Goal: Transaction & Acquisition: Purchase product/service

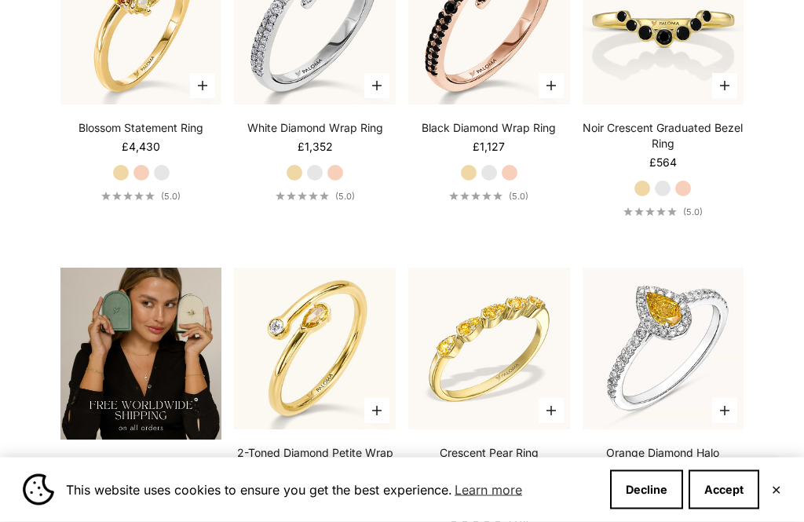
scroll to position [2182, 0]
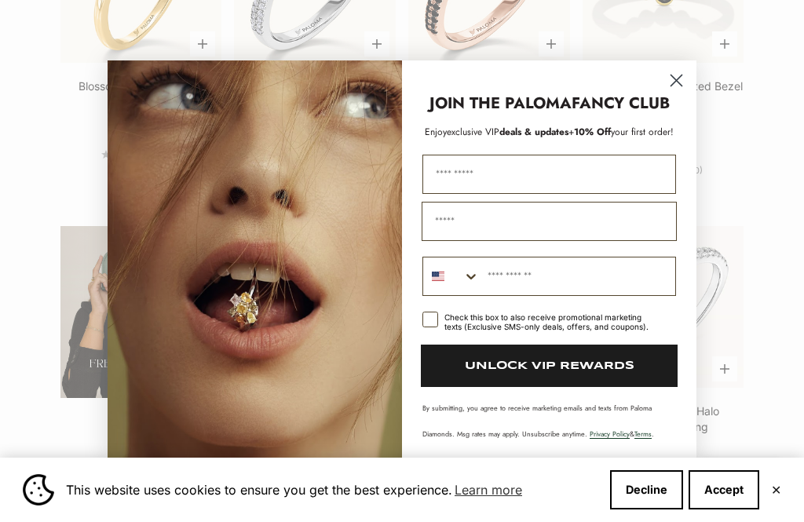
click at [683, 93] on circle "Close dialog" at bounding box center [676, 80] width 26 height 26
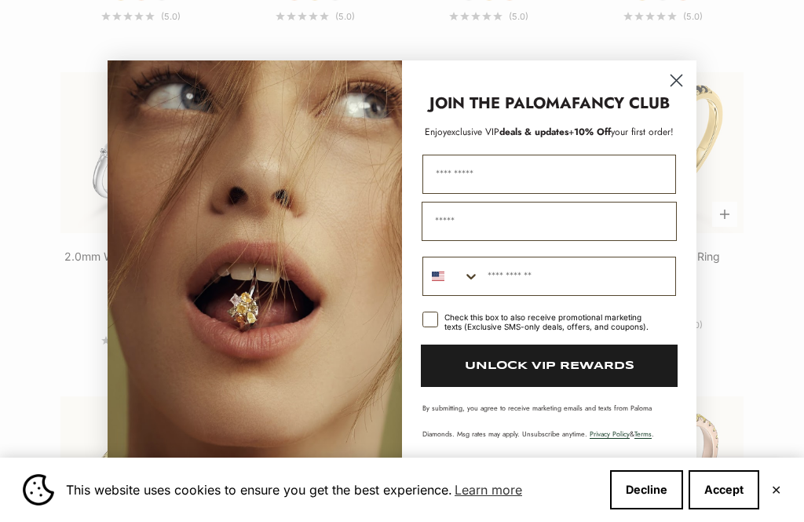
click at [681, 93] on circle "Close dialog" at bounding box center [676, 80] width 26 height 26
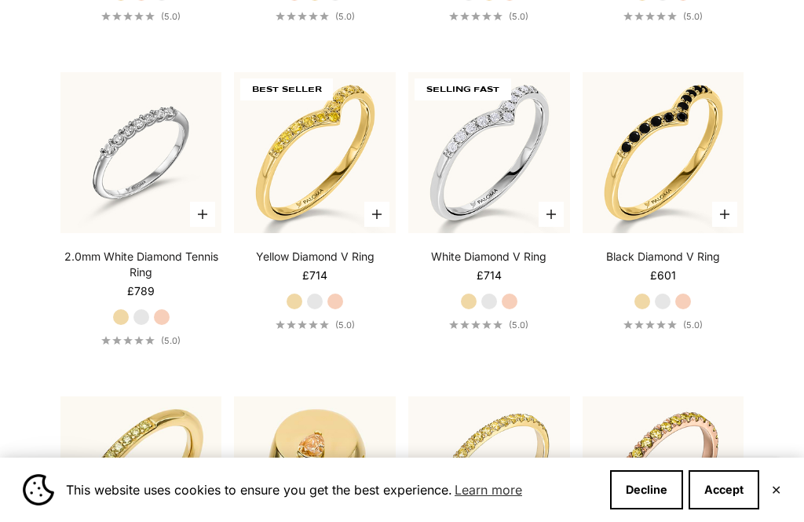
click at [686, 107] on img at bounding box center [663, 153] width 162 height 162
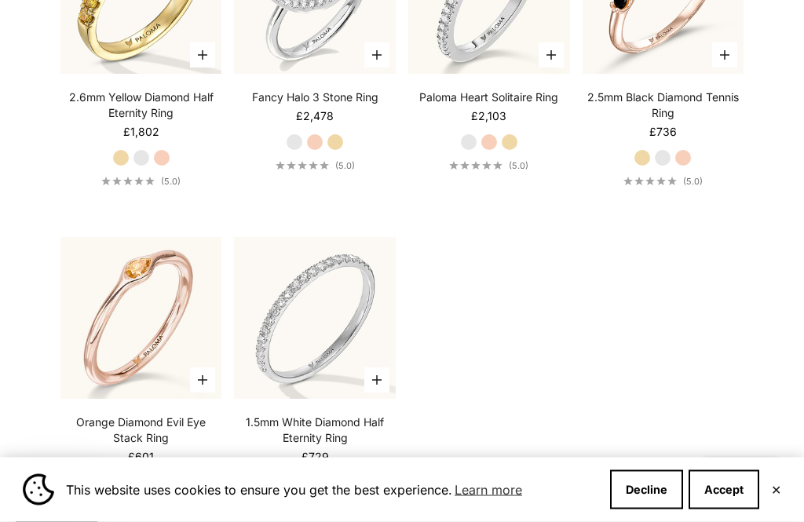
scroll to position [3802, 0]
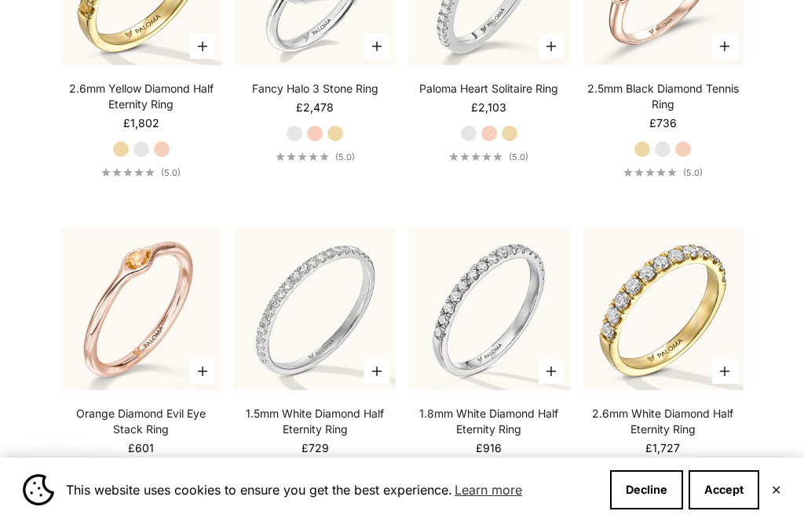
click at [317, 465] on label "Yellow Gold" at bounding box center [314, 473] width 17 height 17
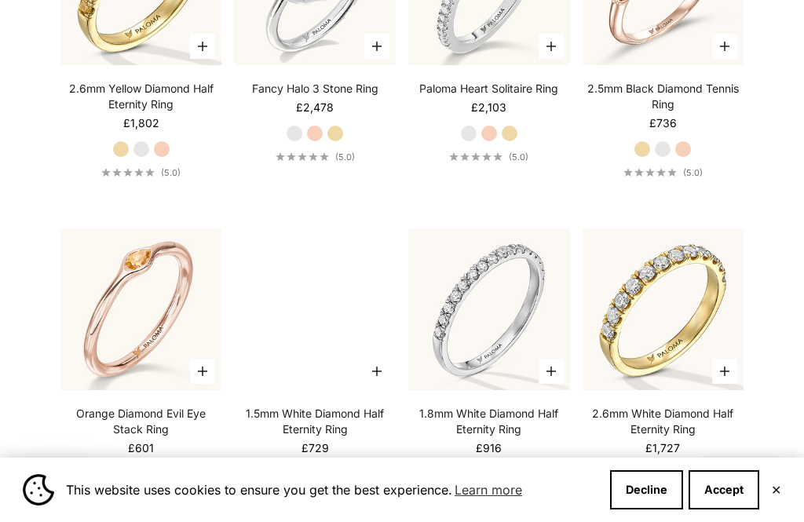
scroll to position [3888, 0]
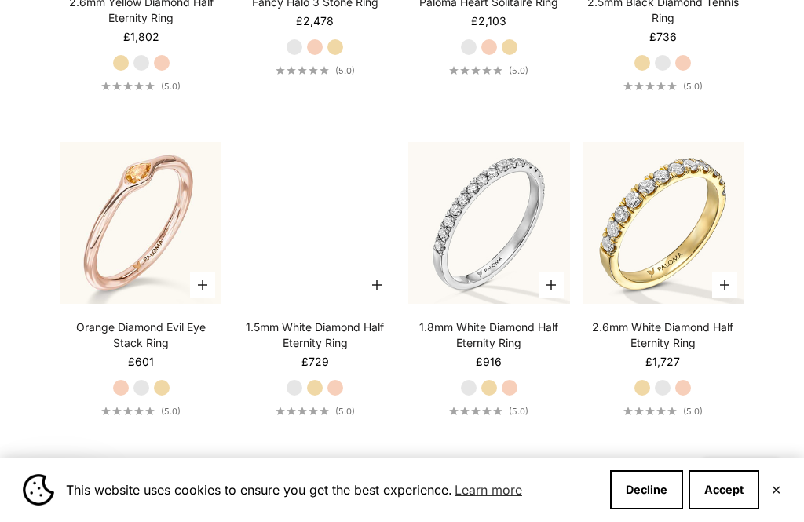
click at [321, 396] on label "Yellow Gold" at bounding box center [314, 387] width 17 height 17
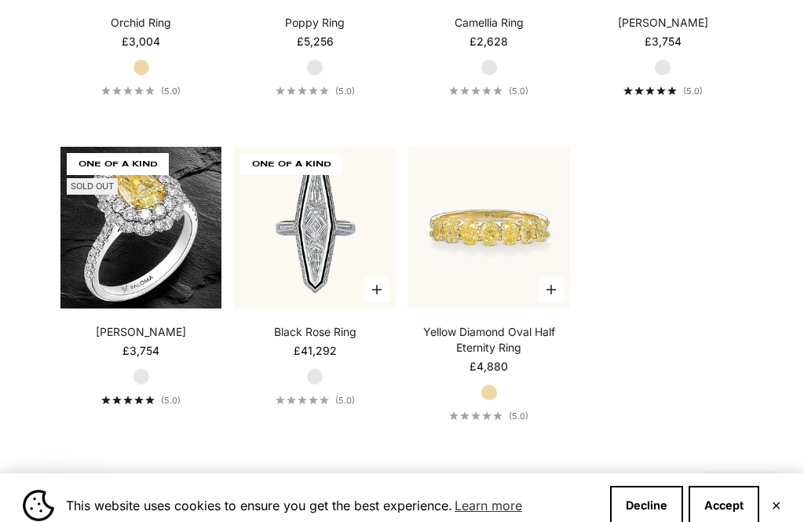
scroll to position [4967, 0]
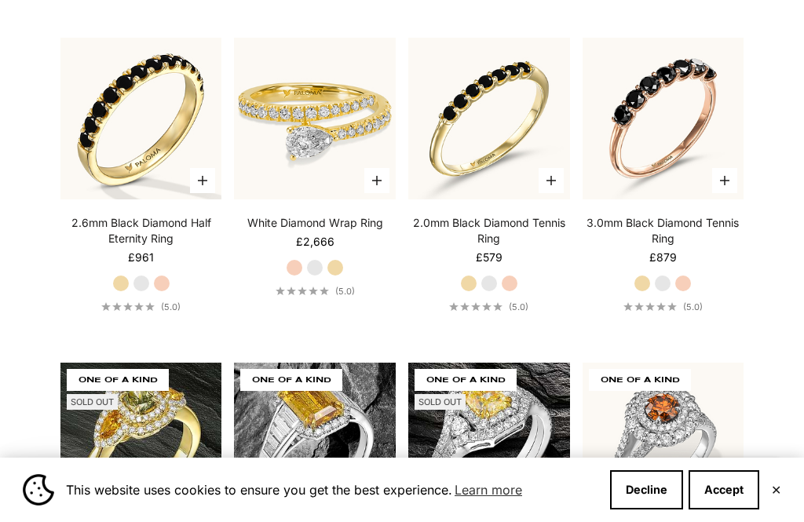
click at [507, 246] on link "2.0mm Black Diamond Tennis Ring" at bounding box center [489, 230] width 162 height 31
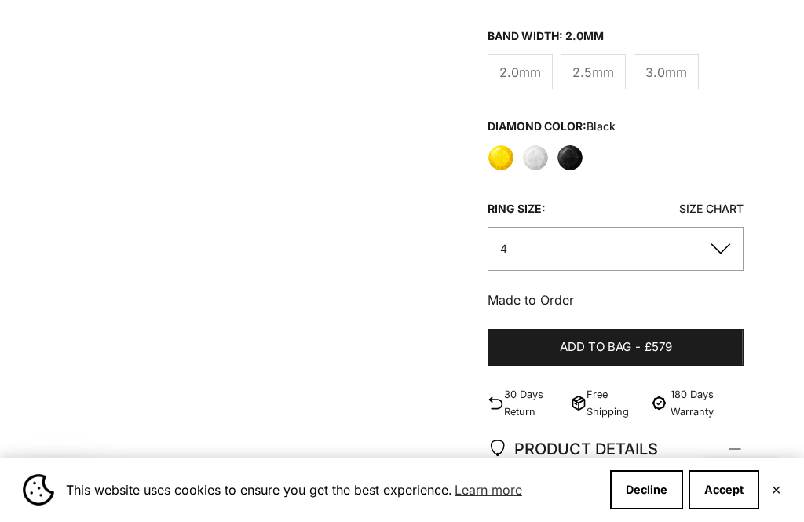
scroll to position [512, 0]
